Goal: Use online tool/utility

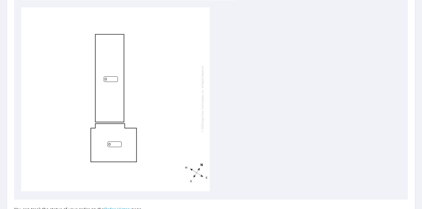
scroll to position [203, 0]
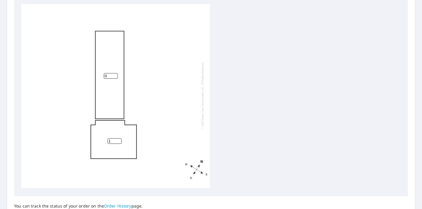
click at [118, 140] on input "1" at bounding box center [115, 141] width 14 height 6
click at [118, 140] on input "2" at bounding box center [115, 141] width 14 height 6
click at [118, 140] on input "3" at bounding box center [115, 141] width 14 height 6
click at [118, 140] on input "4" at bounding box center [115, 141] width 14 height 6
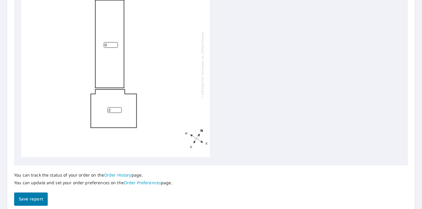
scroll to position [257, 0]
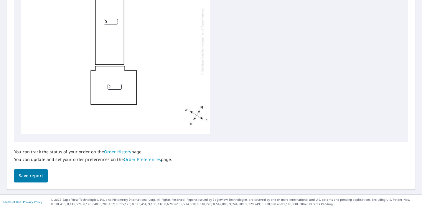
click at [32, 174] on span "Save report" at bounding box center [31, 175] width 24 height 7
click at [111, 85] on input "2" at bounding box center [115, 87] width 14 height 6
click at [119, 85] on input "3" at bounding box center [115, 87] width 14 height 6
type input "4"
click at [119, 85] on input "4" at bounding box center [115, 87] width 14 height 6
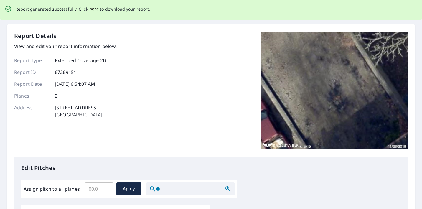
scroll to position [0, 0]
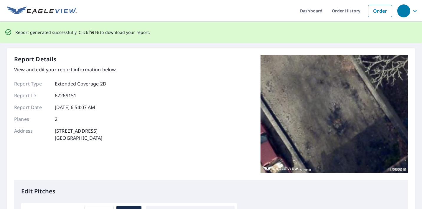
click at [91, 33] on span "here" at bounding box center [94, 32] width 10 height 7
